Goal: Task Accomplishment & Management: Manage account settings

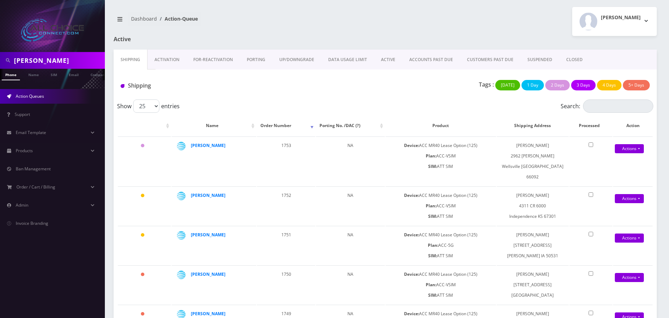
click at [35, 59] on input "Drenning" at bounding box center [58, 60] width 89 height 13
drag, startPoint x: 35, startPoint y: 59, endPoint x: 56, endPoint y: 37, distance: 29.7
click at [37, 57] on input "Drenning" at bounding box center [58, 60] width 89 height 13
type input "[PERSON_NAME]"
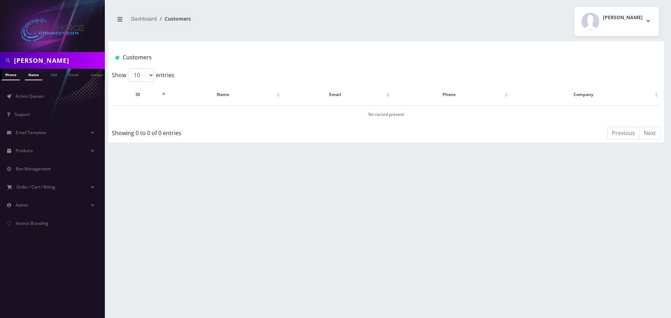
click at [40, 77] on link "Name" at bounding box center [33, 75] width 17 height 12
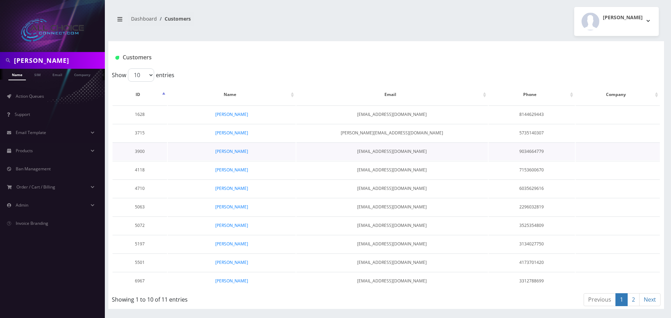
scroll to position [0, 17]
click at [628, 300] on link "2" at bounding box center [633, 300] width 12 height 13
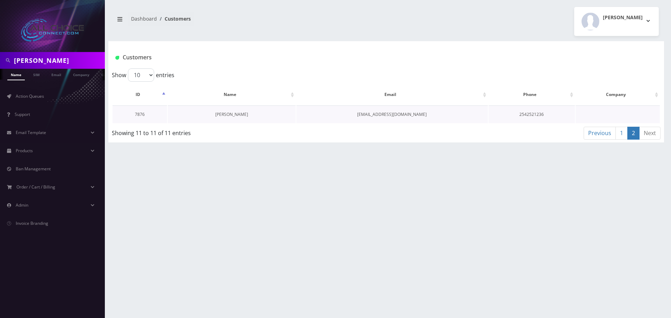
click at [223, 115] on link "Kaleyah Williams" at bounding box center [231, 114] width 33 height 6
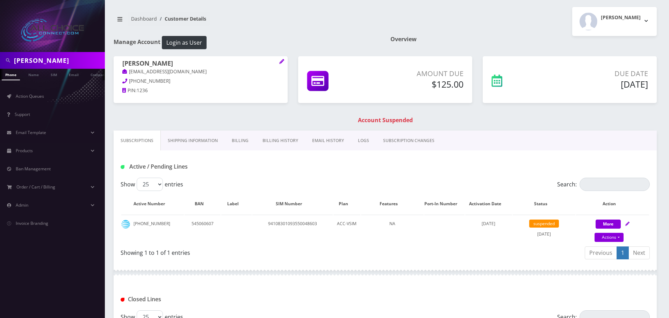
drag, startPoint x: 242, startPoint y: 136, endPoint x: 237, endPoint y: 136, distance: 5.3
click at [241, 135] on link "Billing" at bounding box center [240, 141] width 31 height 20
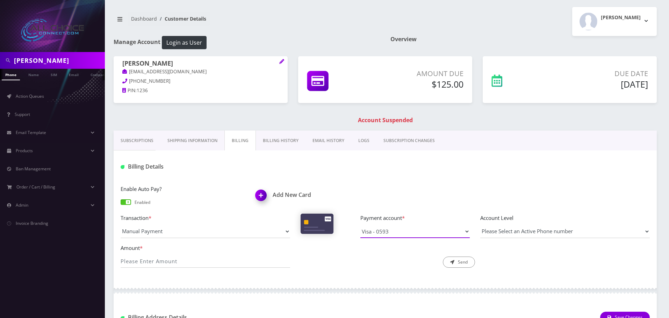
click at [439, 234] on select "Visa - 3761 Visa - 0593" at bounding box center [414, 231] width 109 height 13
click at [262, 194] on img at bounding box center [262, 198] width 21 height 21
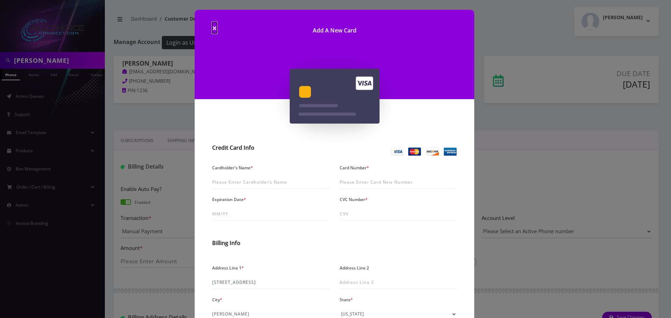
click at [215, 27] on span "×" at bounding box center [214, 28] width 5 height 12
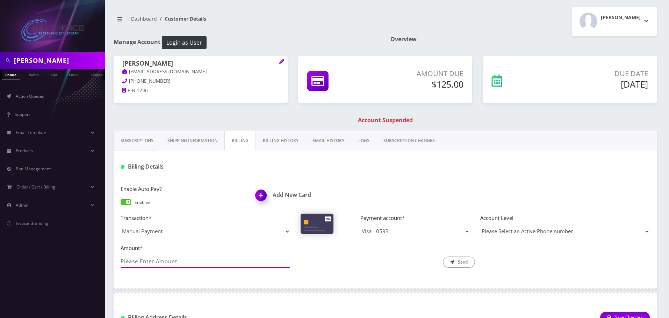
click at [190, 266] on input "Amount *" at bounding box center [205, 261] width 169 height 13
click at [195, 261] on input "Amount *" at bounding box center [205, 261] width 169 height 13
click at [199, 262] on input "Amount *" at bounding box center [205, 261] width 169 height 13
type input "125"
click at [452, 261] on icon "submit" at bounding box center [452, 262] width 4 height 4
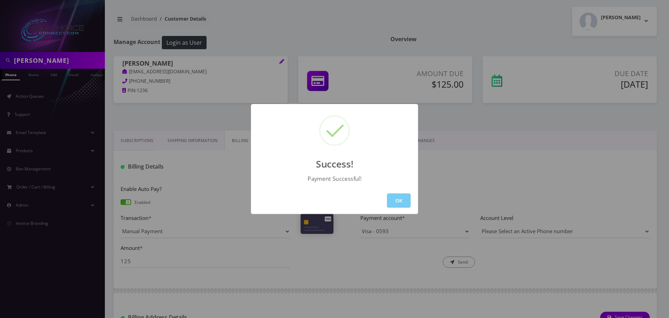
click at [406, 200] on button "OK" at bounding box center [399, 201] width 24 height 14
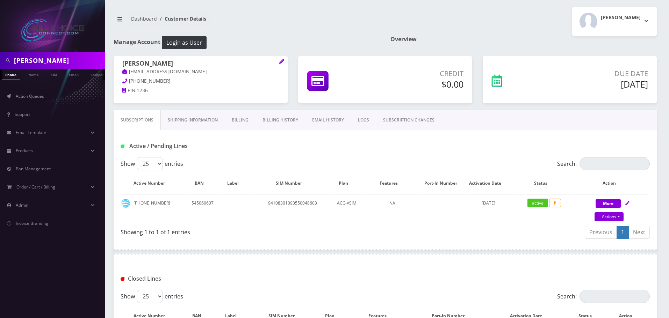
click at [284, 121] on link "Billing History" at bounding box center [280, 120] width 50 height 20
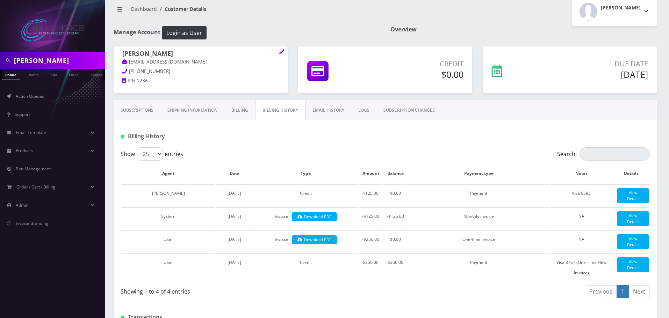
scroll to position [9, 0]
